Goal: Information Seeking & Learning: Learn about a topic

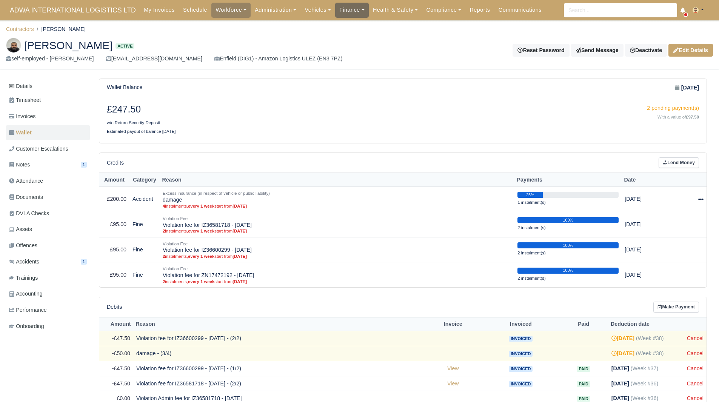
click at [335, 8] on link "Finance" at bounding box center [352, 10] width 34 height 15
click at [339, 22] on link "Invoices" at bounding box center [369, 27] width 61 height 16
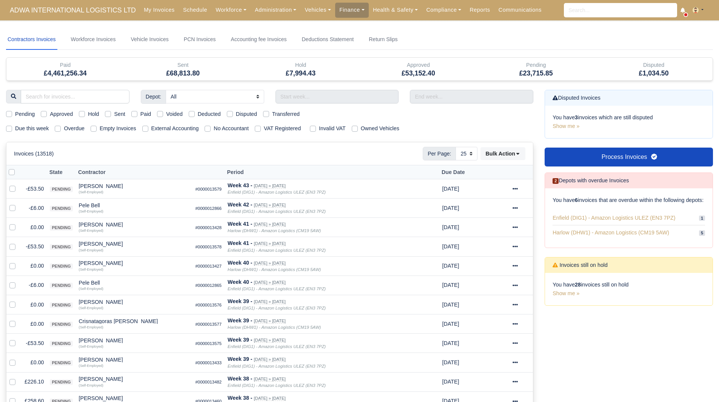
select select "25"
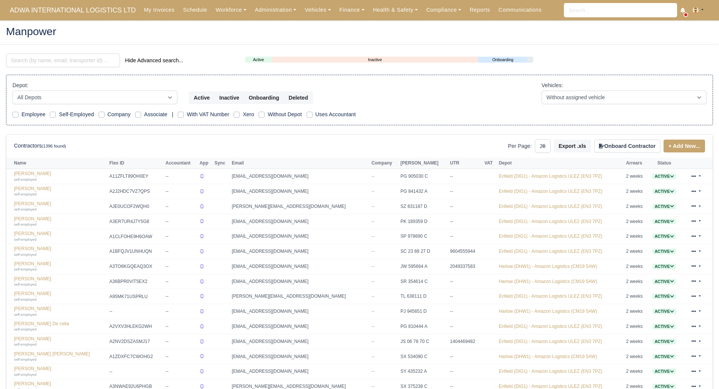
select select "25"
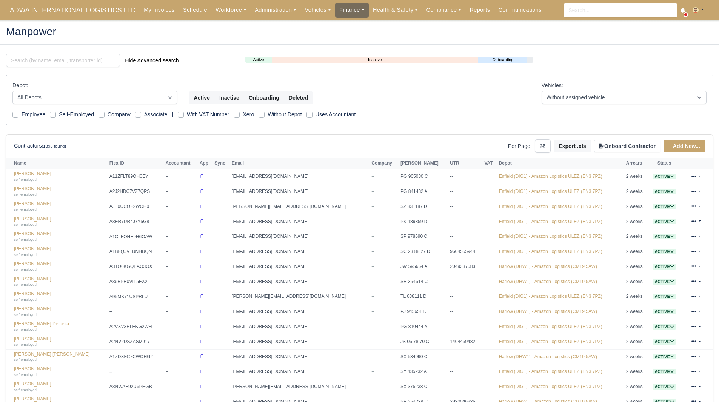
click at [340, 10] on link "Finance" at bounding box center [352, 10] width 34 height 15
click at [346, 22] on link "Invoices" at bounding box center [369, 27] width 61 height 16
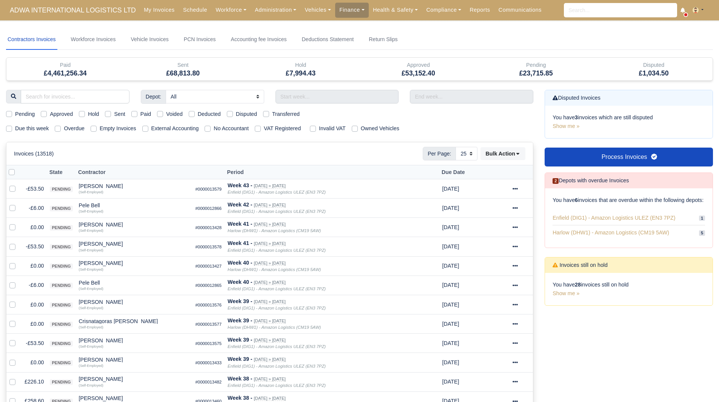
select select "25"
click at [346, 15] on link "Finance" at bounding box center [352, 10] width 34 height 15
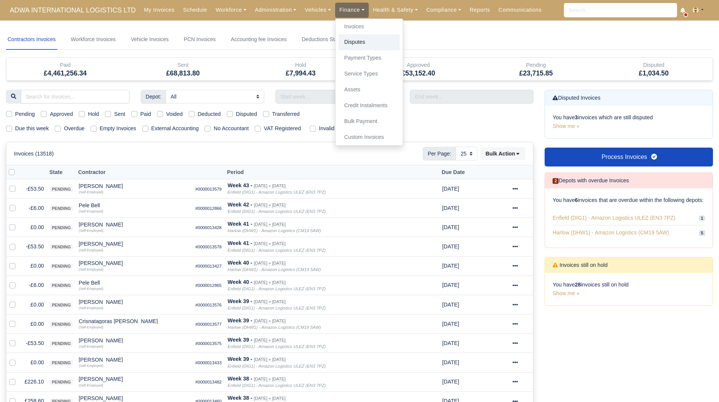
click at [358, 43] on link "Disputes" at bounding box center [369, 42] width 61 height 16
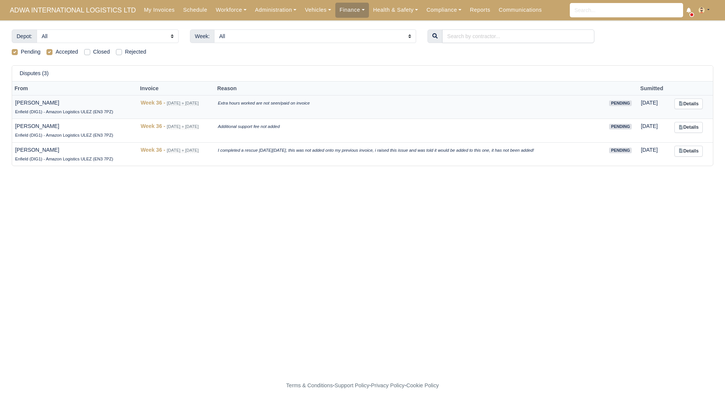
drag, startPoint x: 64, startPoint y: 101, endPoint x: 13, endPoint y: 101, distance: 51.4
click at [13, 101] on td "[PERSON_NAME] (DIG1) - Amazon Logistics ULEZ (EN3 7PZ)" at bounding box center [74, 107] width 125 height 24
copy td "[PERSON_NAME]"
drag, startPoint x: 221, startPoint y: 104, endPoint x: 317, endPoint y: 105, distance: 95.6
click at [317, 105] on td "Extra hours worked are not seen/paid on invoice" at bounding box center [409, 107] width 388 height 24
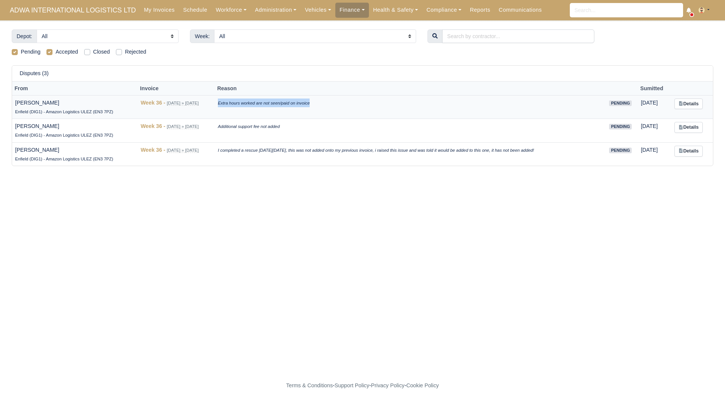
copy icon "Extra hours worked are not seen/paid on invoice"
click at [62, 130] on td "[PERSON_NAME] (DIG1) - Amazon Logistics ULEZ (EN3 7PZ)" at bounding box center [74, 131] width 125 height 24
drag, startPoint x: 67, startPoint y: 129, endPoint x: 16, endPoint y: 127, distance: 51.0
click at [16, 127] on td "[PERSON_NAME] (DIG1) - Amazon Logistics ULEZ (EN3 7PZ)" at bounding box center [74, 131] width 125 height 24
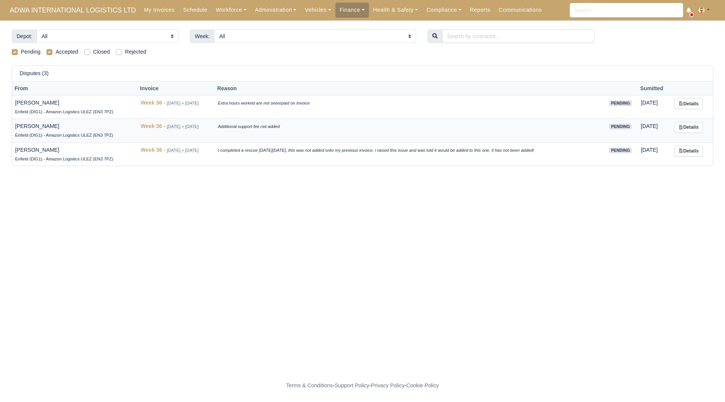
drag, startPoint x: 15, startPoint y: 128, endPoint x: 62, endPoint y: 127, distance: 46.9
click at [62, 127] on td "[PERSON_NAME] (DIG1) - Amazon Logistics ULEZ (EN3 7PZ)" at bounding box center [74, 131] width 125 height 24
drag, startPoint x: 65, startPoint y: 127, endPoint x: 12, endPoint y: 128, distance: 52.5
click at [12, 128] on td "[PERSON_NAME] (DIG1) - Amazon Logistics ULEZ (EN3 7PZ)" at bounding box center [74, 131] width 125 height 24
click at [22, 124] on td "[PERSON_NAME] (DIG1) - Amazon Logistics ULEZ (EN3 7PZ)" at bounding box center [74, 131] width 125 height 24
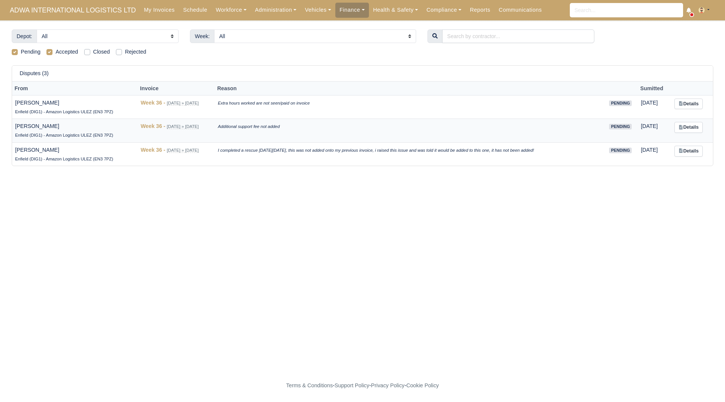
drag, startPoint x: 22, startPoint y: 124, endPoint x: 64, endPoint y: 127, distance: 41.6
click at [64, 127] on td "[PERSON_NAME] (DIG1) - Amazon Logistics ULEZ (EN3 7PZ)" at bounding box center [74, 131] width 125 height 24
drag, startPoint x: 219, startPoint y: 127, endPoint x: 289, endPoint y: 124, distance: 69.9
click at [289, 124] on tr "[PERSON_NAME] (DIG1) - Amazon Logistics ULEZ (EN3 7PZ) Week 36 - [DATE] » [DATE…" at bounding box center [362, 131] width 701 height 24
copy tr "Additional support fee not added"
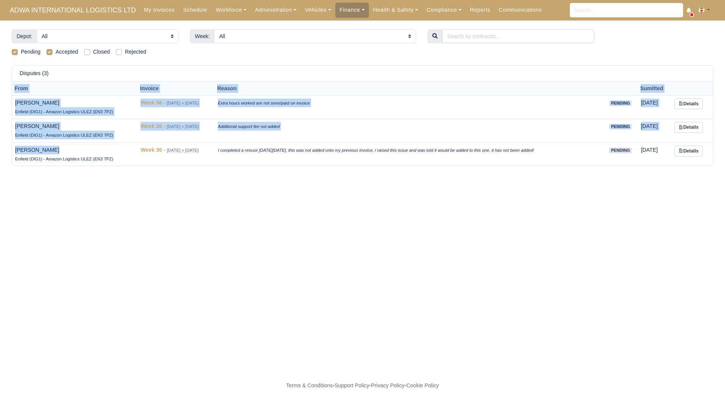
drag, startPoint x: 52, startPoint y: 152, endPoint x: 12, endPoint y: 150, distance: 40.8
click at [12, 150] on div "Disputes (3) From Invoice Reason Sumitted [PERSON_NAME] (DIG1) - Amazon Logisti…" at bounding box center [363, 115] width 702 height 101
click at [52, 149] on td "[PERSON_NAME] (DIG1) - Amazon Logistics ULEZ (EN3 7PZ)" at bounding box center [74, 153] width 125 height 23
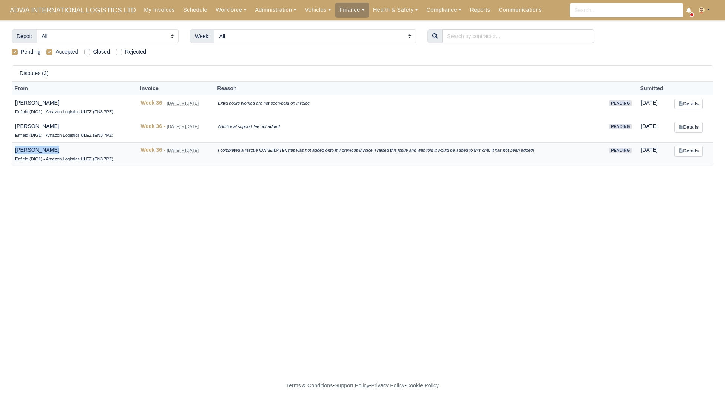
drag, startPoint x: 52, startPoint y: 149, endPoint x: 16, endPoint y: 152, distance: 36.8
click at [16, 152] on td "[PERSON_NAME] (DIG1) - Amazon Logistics ULEZ (EN3 7PZ)" at bounding box center [74, 153] width 125 height 23
copy td "[PERSON_NAME]"
drag, startPoint x: 220, startPoint y: 151, endPoint x: 572, endPoint y: 151, distance: 352.0
click at [572, 151] on td "I completed a rescue [DATE][DATE], this was not added onto my previous invoice,…" at bounding box center [409, 153] width 388 height 23
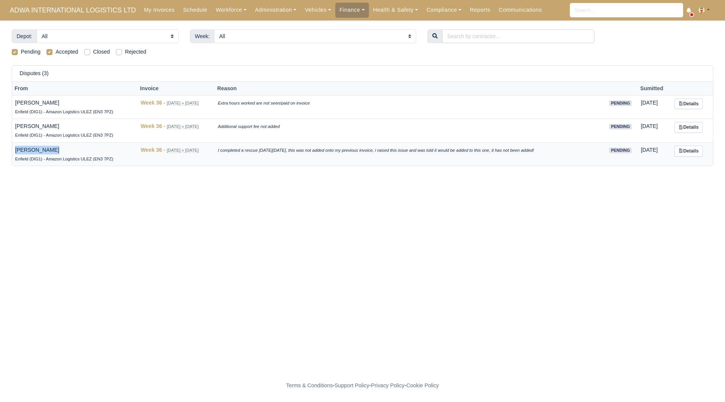
copy icon "I completed a rescue [DATE][DATE], this was not added onto my previous invoice,…"
click at [459, 231] on main "Depot: All Enfield (DIG1) - Amazon Logistics ULEZ (EN3 7PZ) Harlow (DHW1) - Ama…" at bounding box center [362, 199] width 725 height 340
click at [683, 104] on icon at bounding box center [681, 103] width 5 height 5
